Goal: Communication & Community: Connect with others

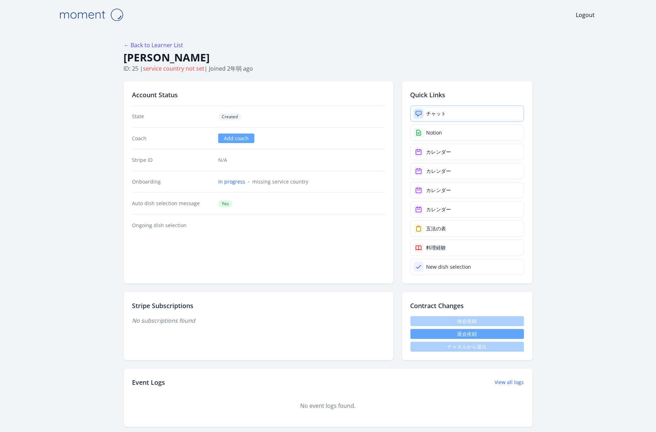
click at [473, 113] on link "チャット" at bounding box center [467, 113] width 114 height 16
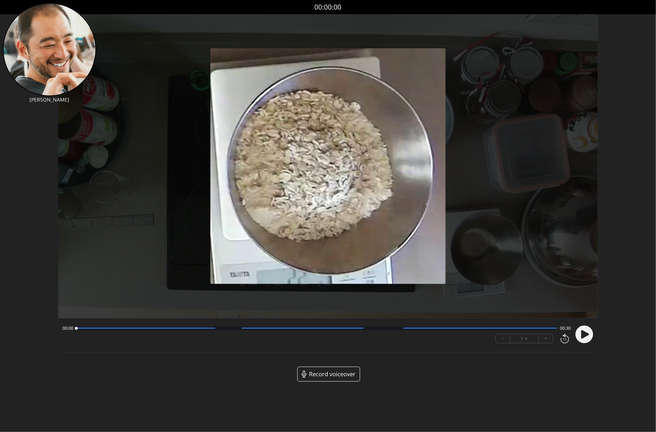
click at [586, 335] on icon at bounding box center [585, 334] width 8 height 9
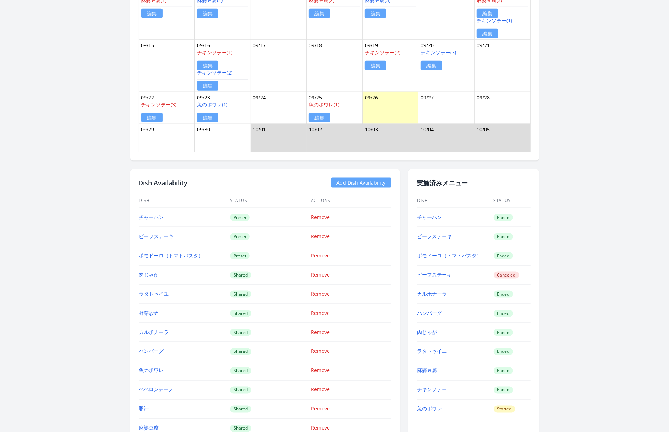
scroll to position [652, 0]
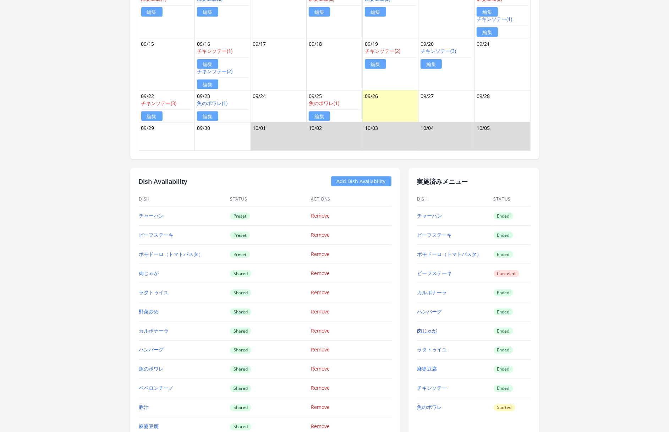
click at [426, 327] on link "肉じゃが" at bounding box center [427, 330] width 20 height 7
